Goal: Information Seeking & Learning: Learn about a topic

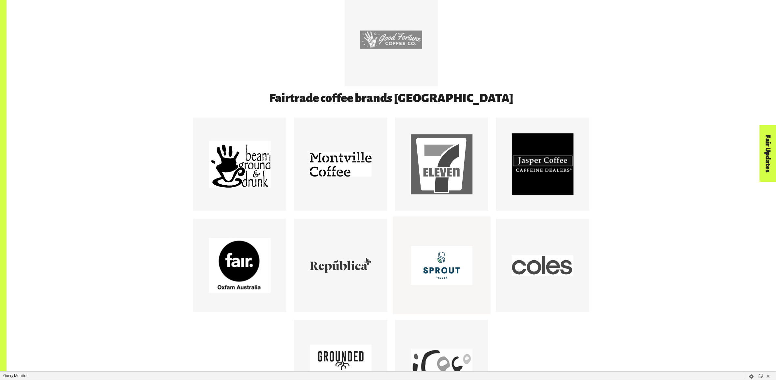
scroll to position [685, 0]
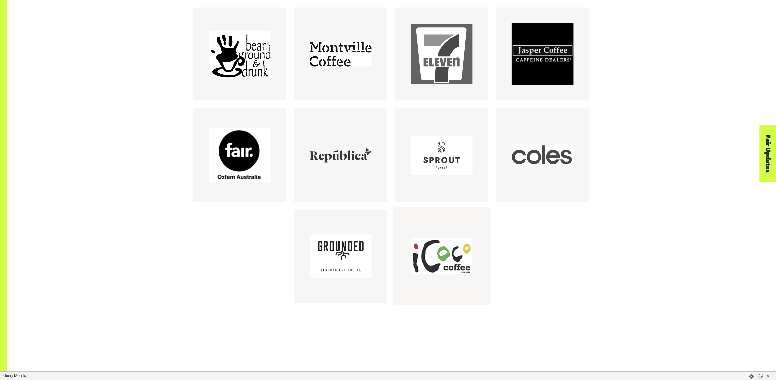
click at [467, 246] on div at bounding box center [442, 256] width 62 height 62
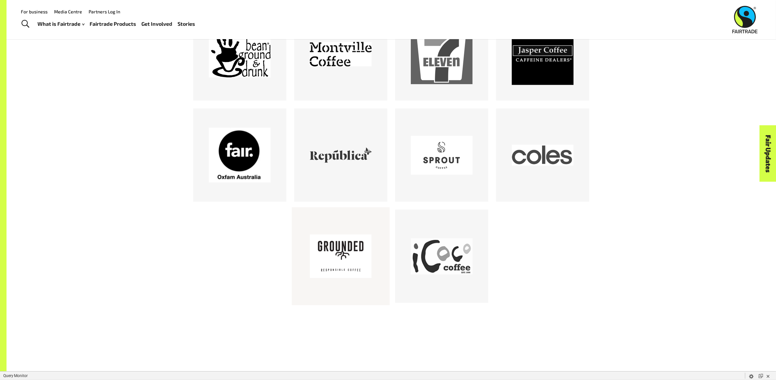
scroll to position [687, 0]
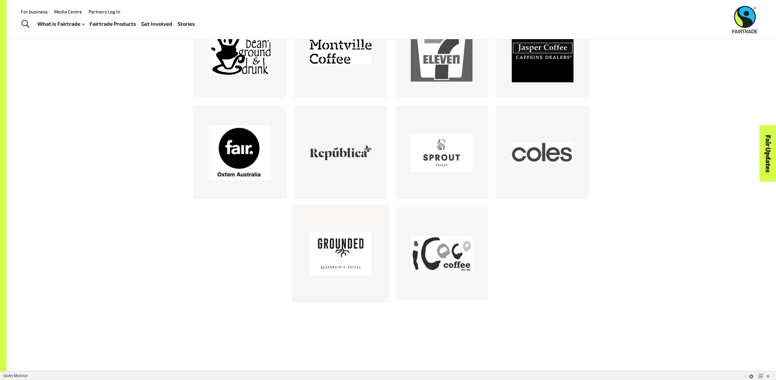
click at [350, 254] on div at bounding box center [341, 254] width 62 height 62
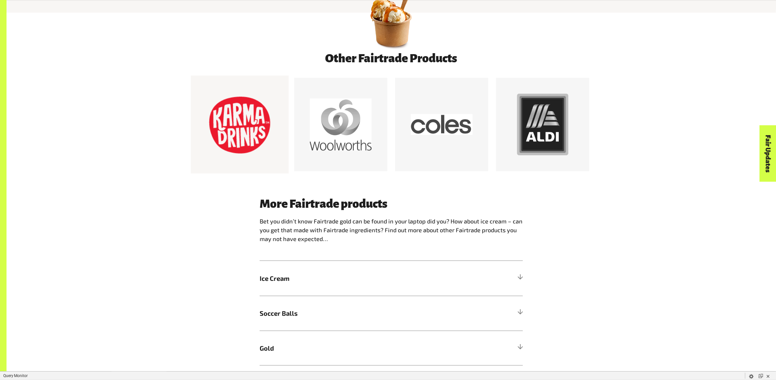
scroll to position [484, 0]
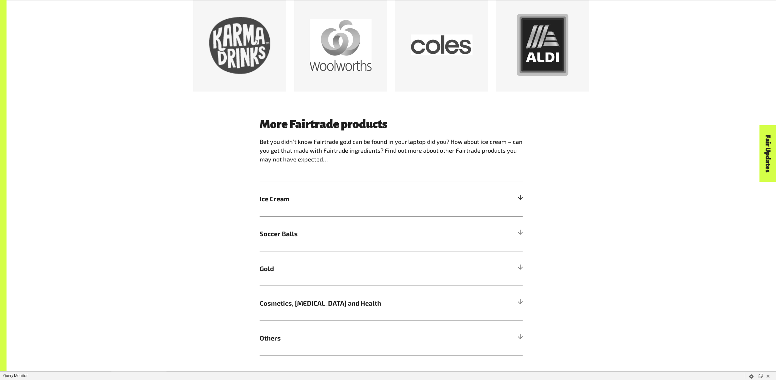
click at [283, 201] on span "Ice Cream" at bounding box center [359, 199] width 198 height 10
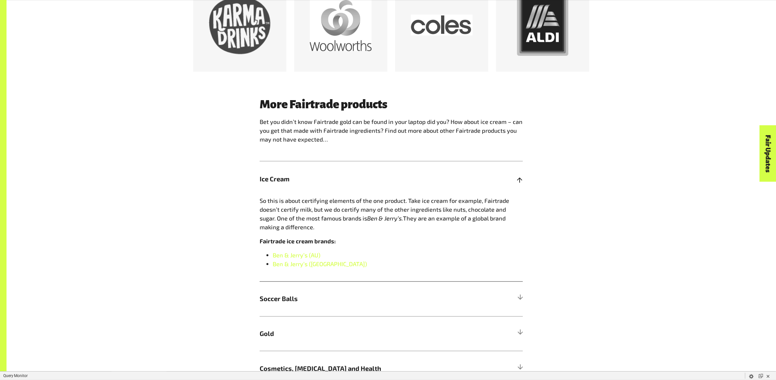
scroll to position [543, 0]
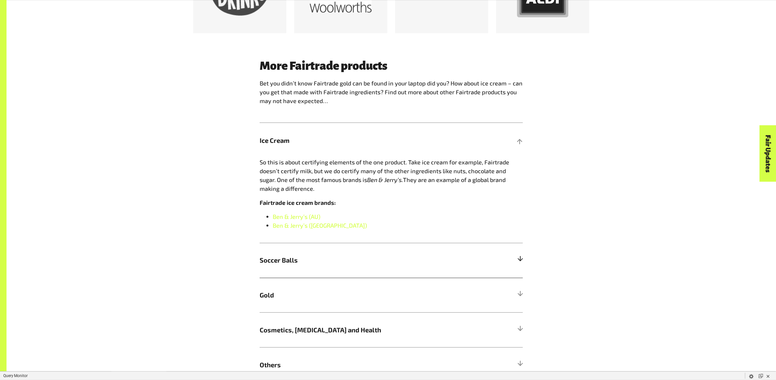
click at [291, 245] on h5 "Soccer Balls" at bounding box center [391, 260] width 263 height 35
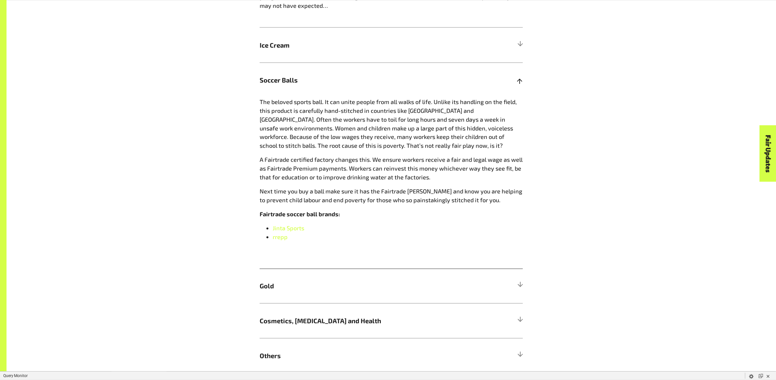
scroll to position [771, 0]
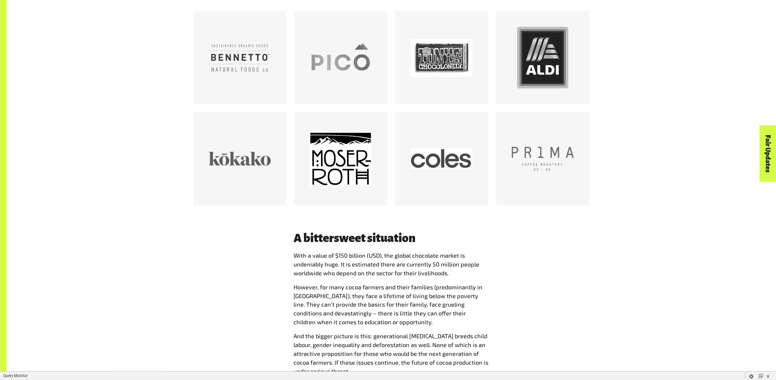
scroll to position [52, 0]
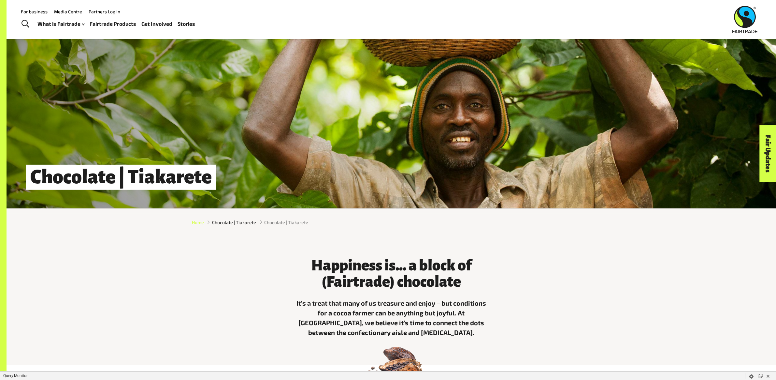
click at [203, 220] on span "Home" at bounding box center [198, 222] width 12 height 7
click at [103, 23] on link "Fairtrade Products" at bounding box center [113, 23] width 47 height 9
click at [126, 21] on link "Fairtrade Products" at bounding box center [113, 23] width 47 height 9
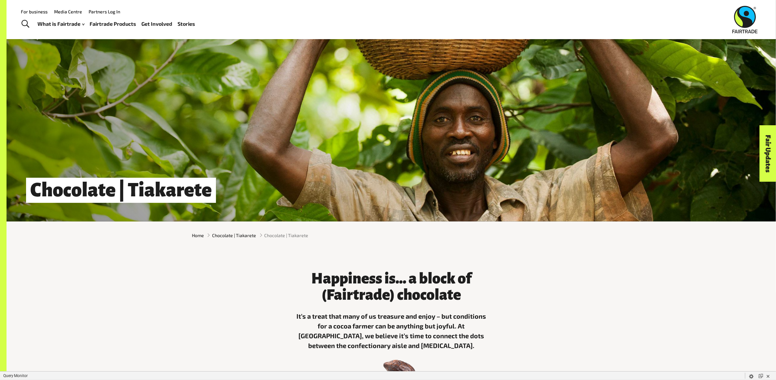
scroll to position [36, 0]
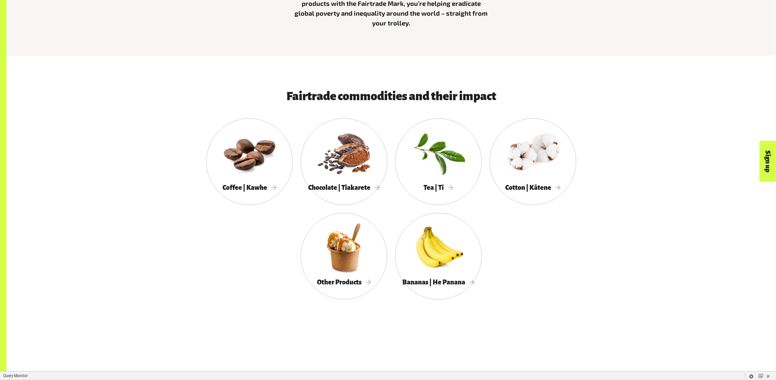
scroll to position [365, 0]
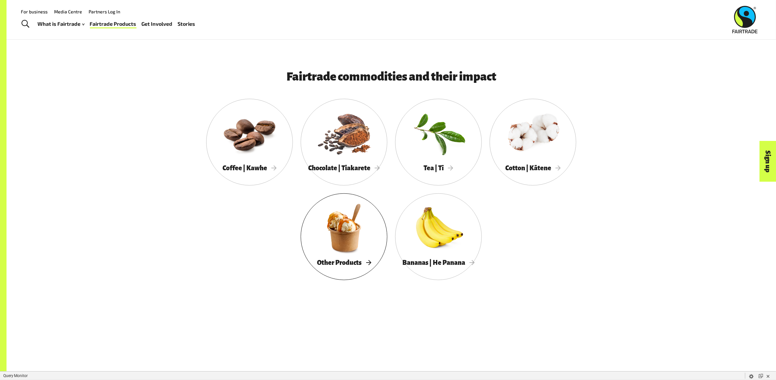
click at [339, 224] on div at bounding box center [344, 228] width 87 height 56
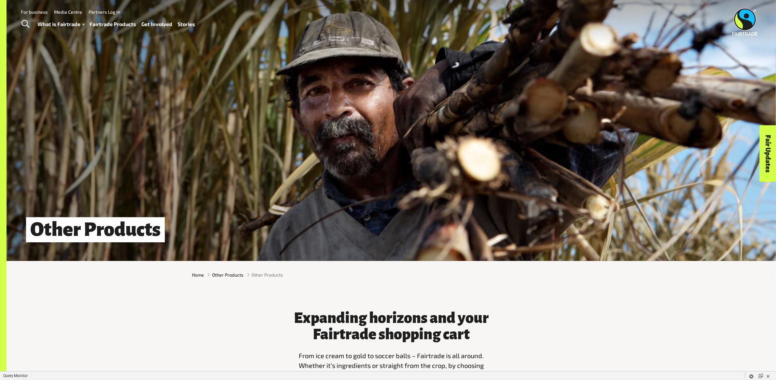
click at [114, 24] on link "Fairtrade Products" at bounding box center [113, 24] width 47 height 9
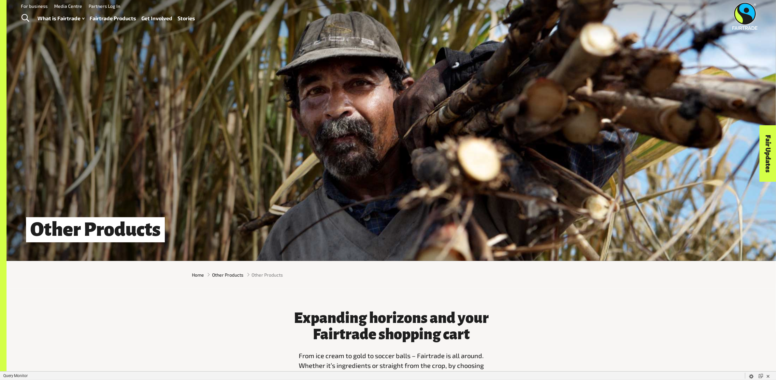
scroll to position [19, 0]
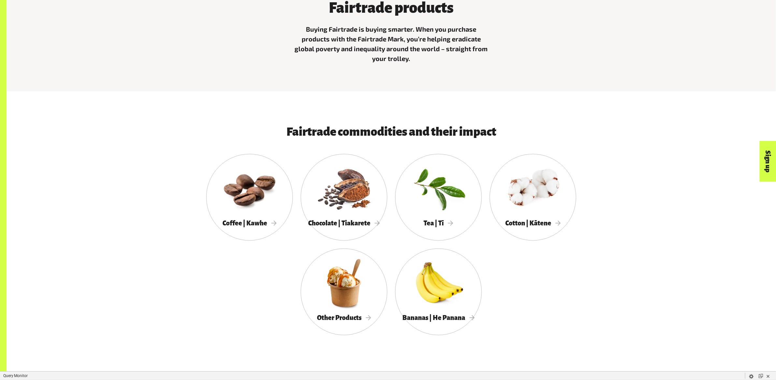
scroll to position [325, 0]
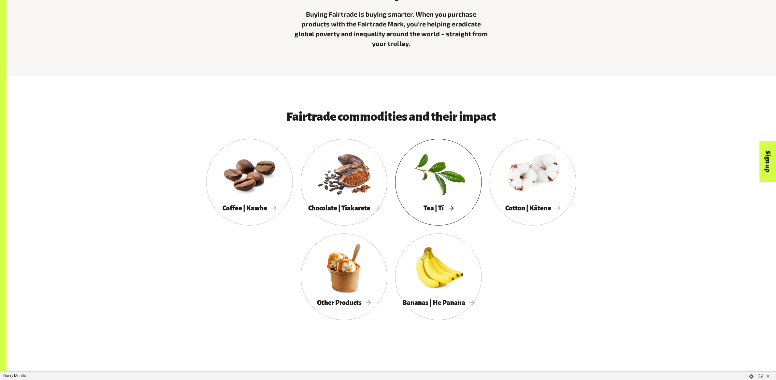
click at [439, 188] on div at bounding box center [438, 173] width 87 height 56
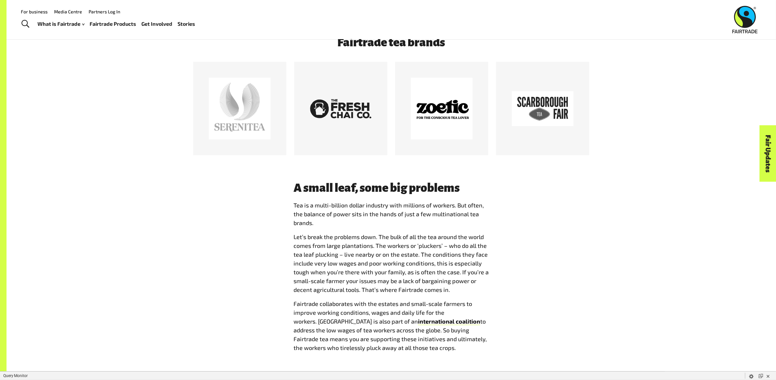
scroll to position [412, 0]
